Goal: Task Accomplishment & Management: Complete application form

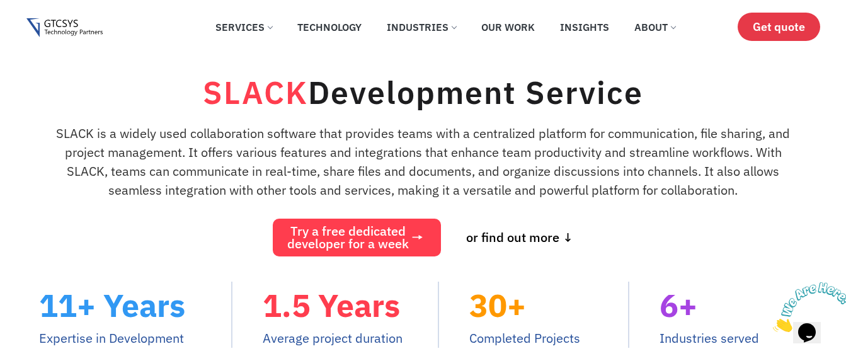
click at [781, 25] on span "Get quote" at bounding box center [778, 26] width 52 height 13
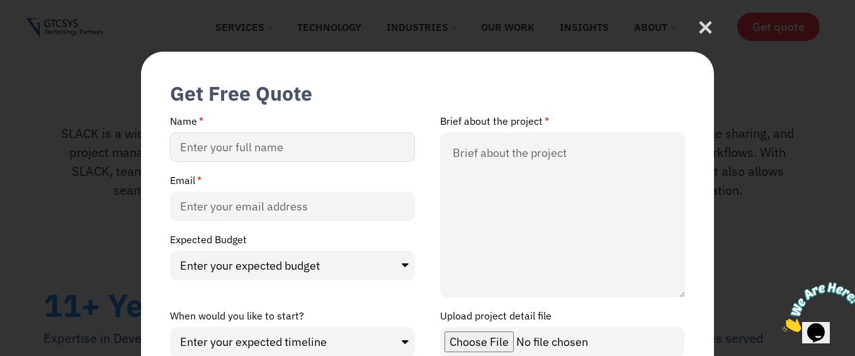
click at [339, 147] on input "Name" at bounding box center [292, 147] width 245 height 30
type input "[PERSON_NAME]"
click at [203, 213] on input "Email" at bounding box center [292, 206] width 245 height 30
type input "[PERSON_NAME][EMAIL_ADDRESS][PERSON_NAME][DOMAIN_NAME]"
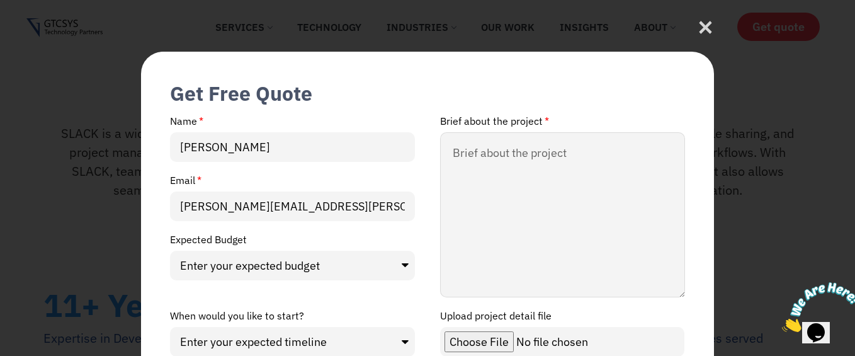
click at [504, 154] on textarea "Brief about the project" at bounding box center [562, 214] width 245 height 165
paste textarea "We are looking to build an enterprise Slack solution and would like to understa…"
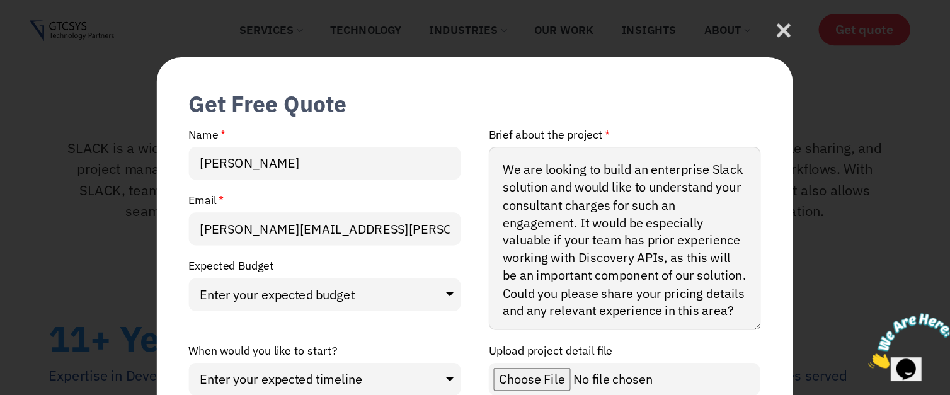
scroll to position [22, 0]
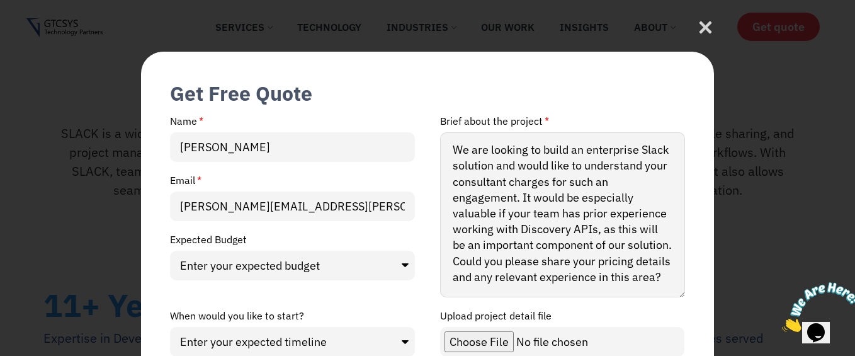
type textarea "We are looking to build an enterprise Slack solution and would like to understa…"
click at [696, 281] on div "Brief about the project We are looking to build an enterprise Slack solution an…" at bounding box center [563, 212] width 270 height 195
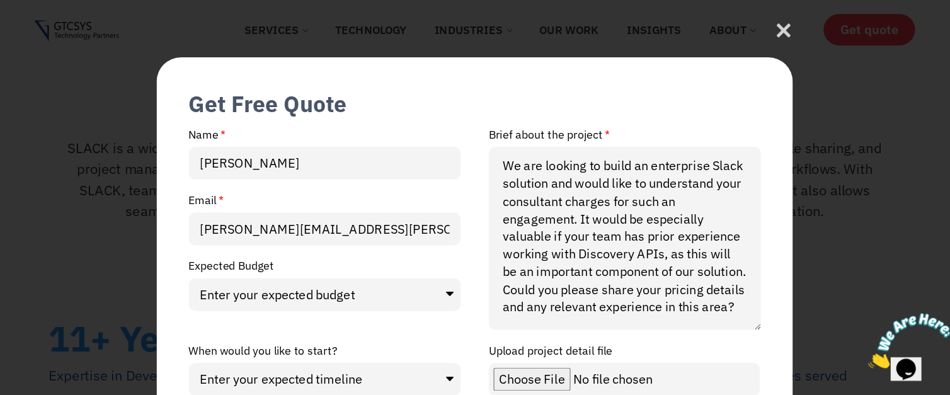
scroll to position [3, 0]
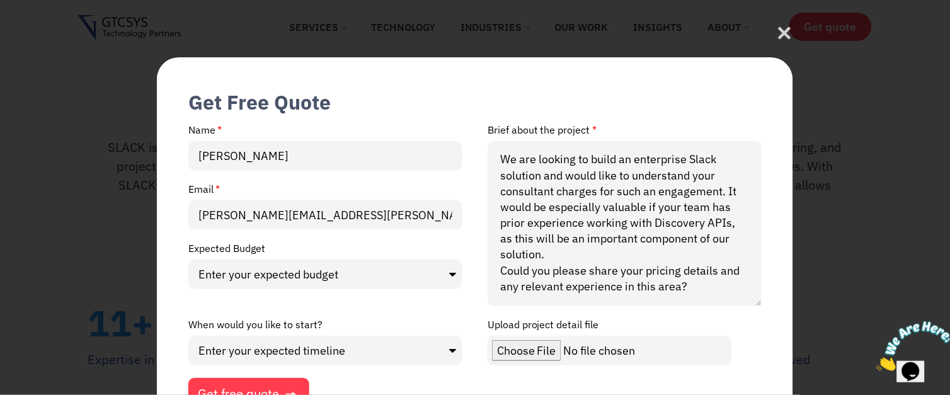
click at [250, 355] on span "Get free quote" at bounding box center [238, 393] width 81 height 13
